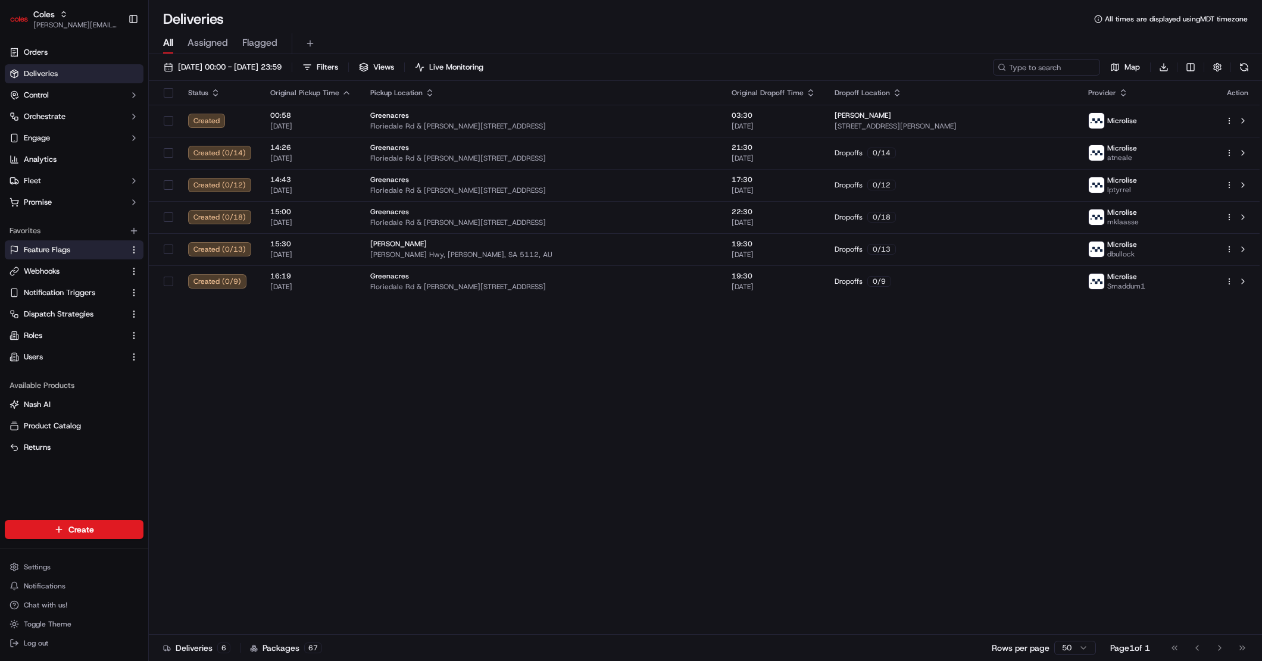
click at [87, 248] on link "Feature Flags" at bounding box center [67, 250] width 115 height 11
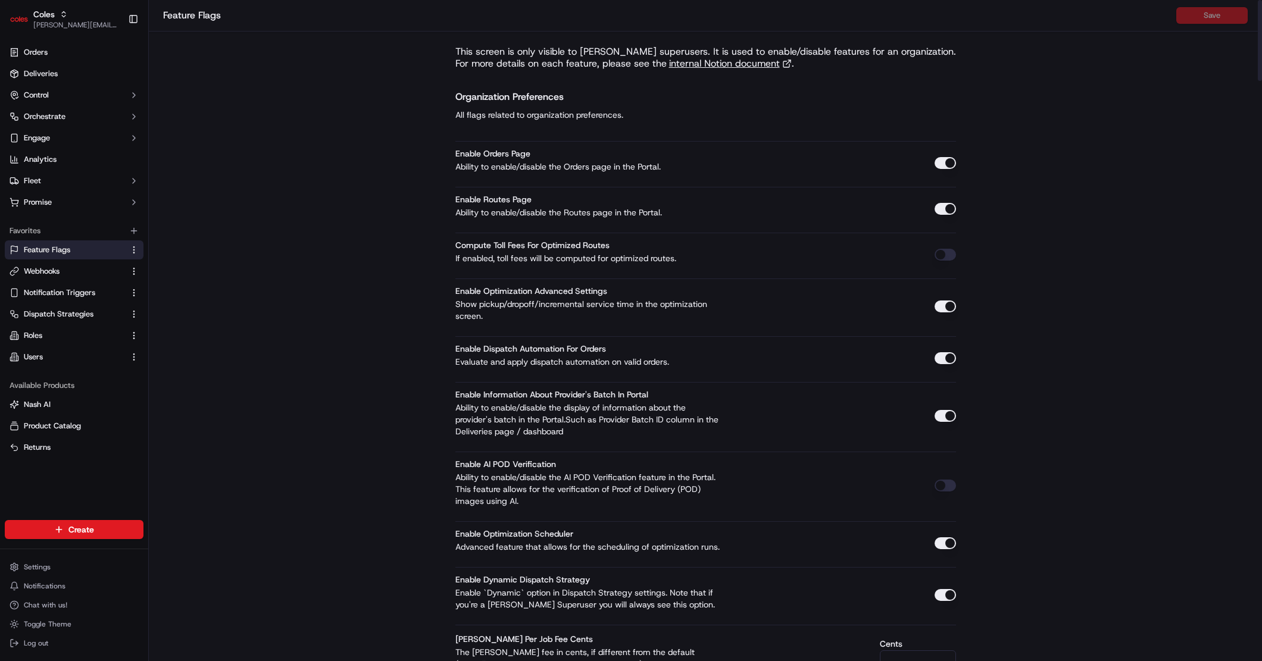
scroll to position [868, 0]
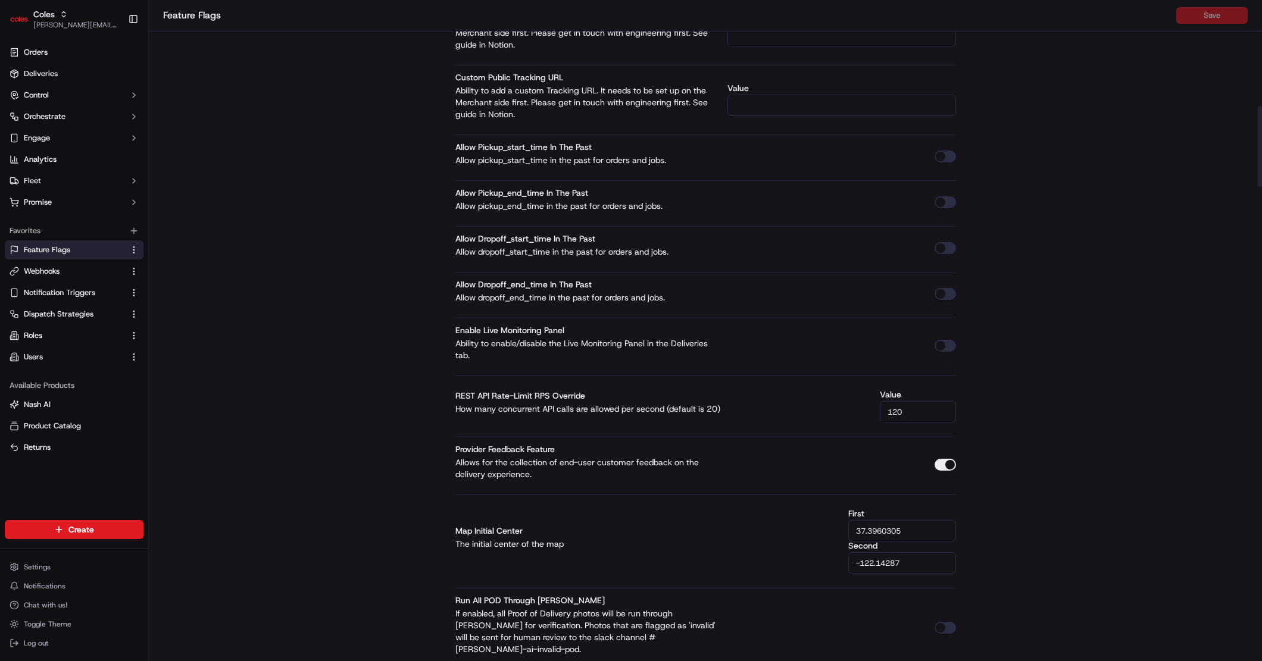
click at [943, 345] on button "button" at bounding box center [944, 346] width 21 height 12
click at [1213, 10] on button "Save" at bounding box center [1211, 15] width 71 height 17
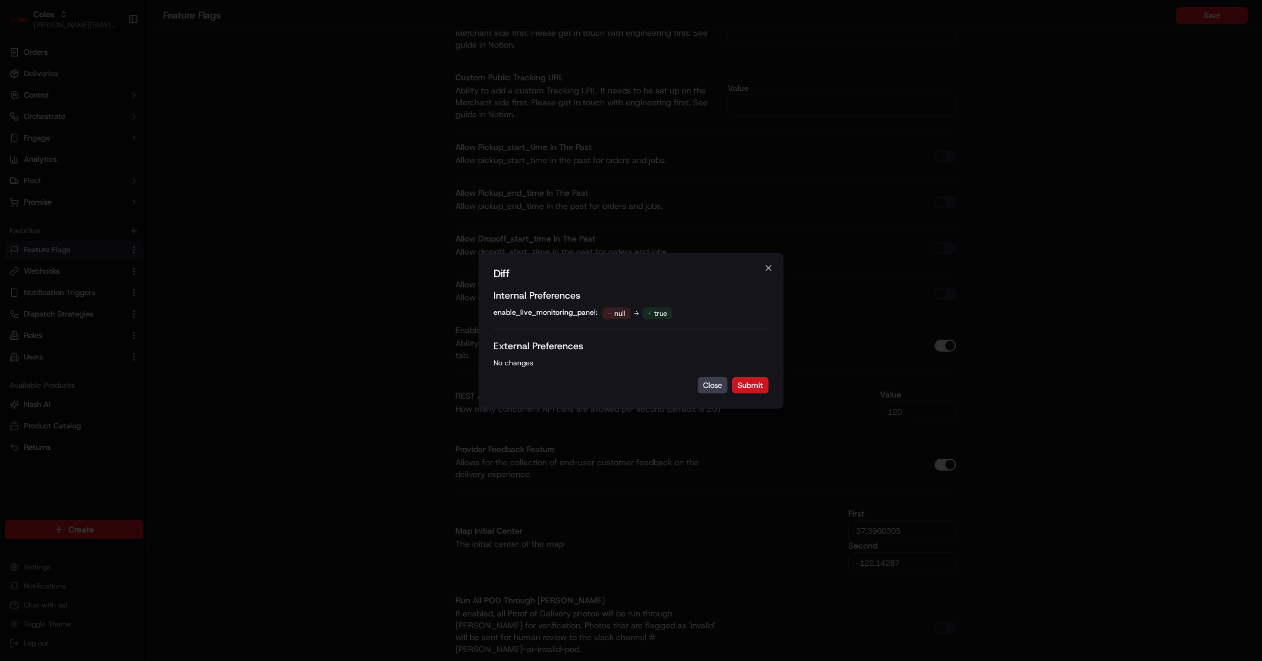
click at [760, 382] on button "Submit" at bounding box center [750, 385] width 36 height 17
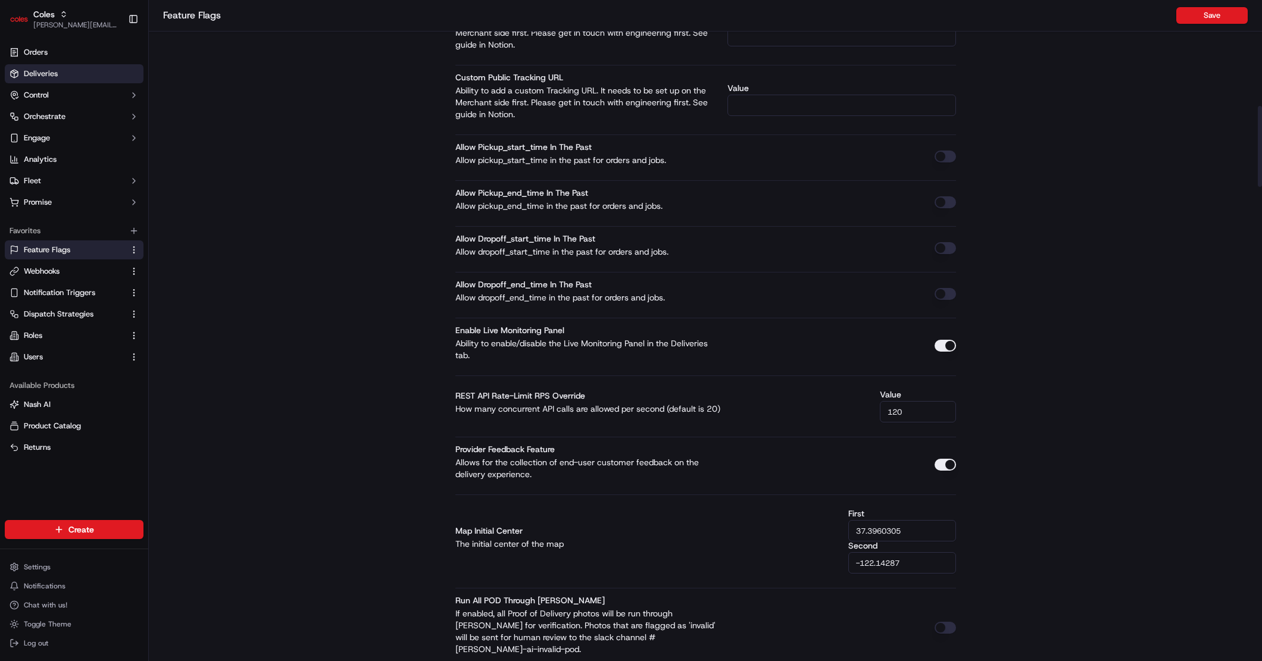
click at [79, 65] on link "Deliveries" at bounding box center [74, 73] width 139 height 19
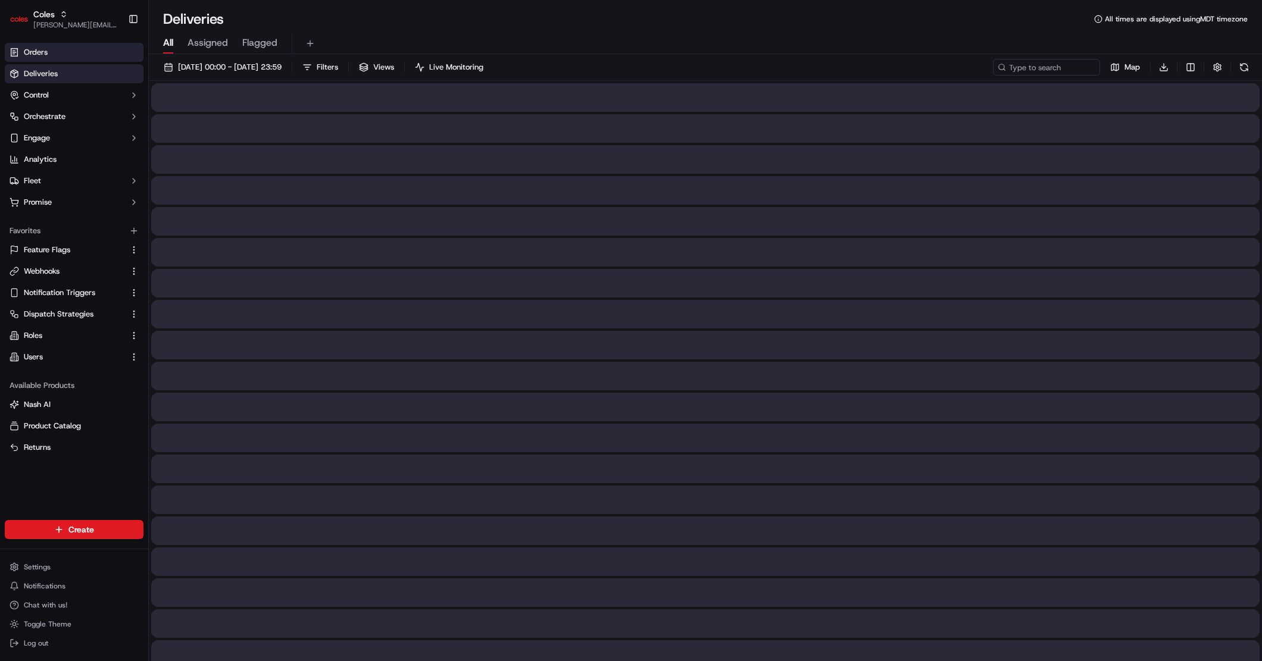
click at [79, 52] on link "Orders" at bounding box center [74, 52] width 139 height 19
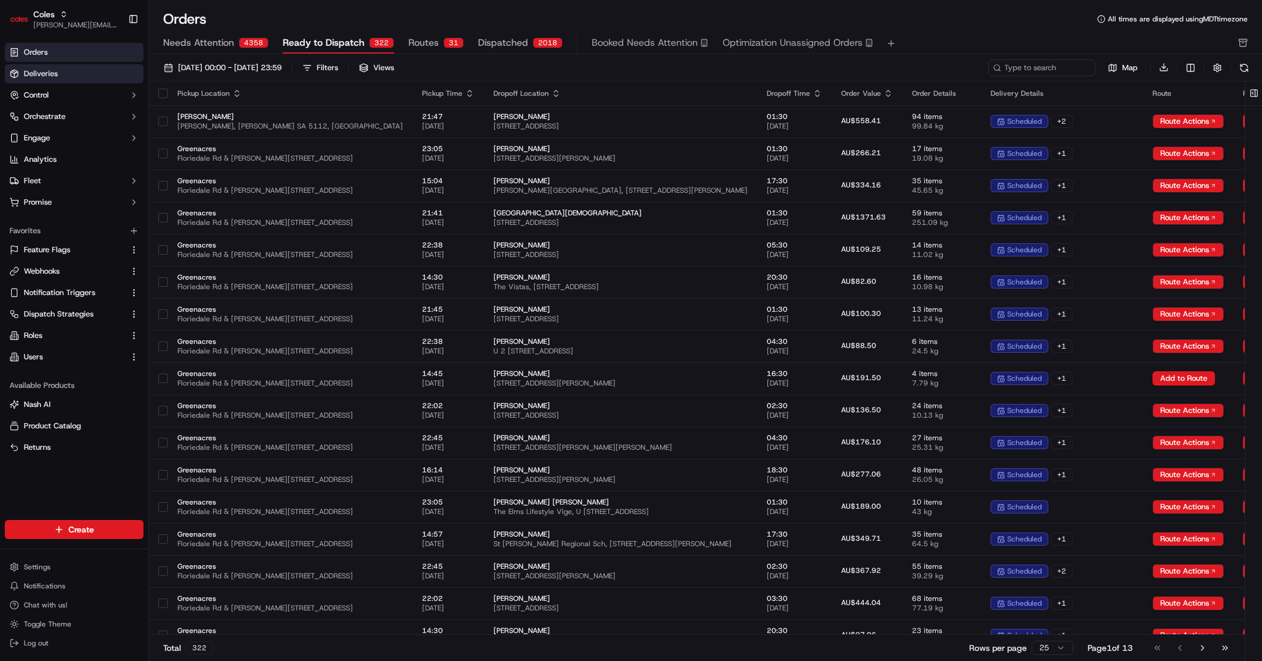
click at [81, 78] on link "Deliveries" at bounding box center [74, 73] width 139 height 19
